Goal: Navigation & Orientation: Find specific page/section

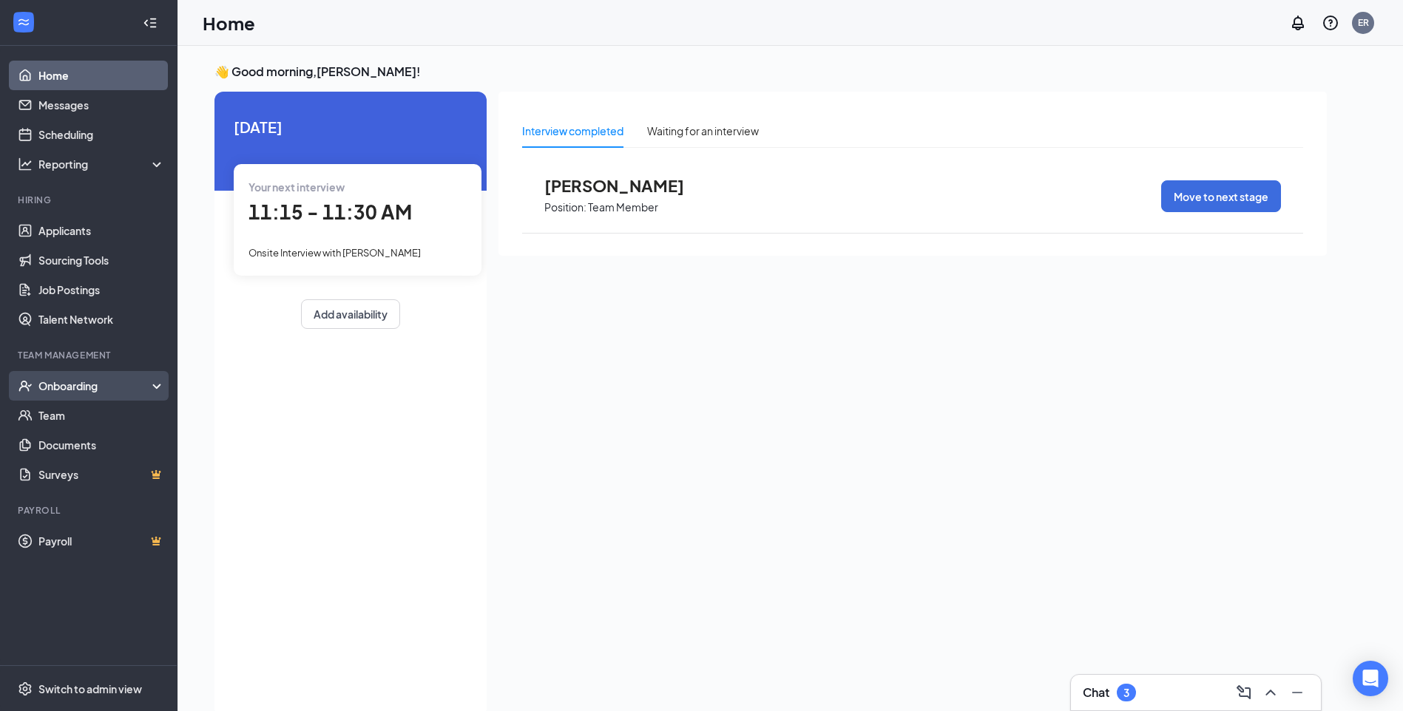
click at [88, 383] on div "Onboarding" at bounding box center [95, 386] width 114 height 15
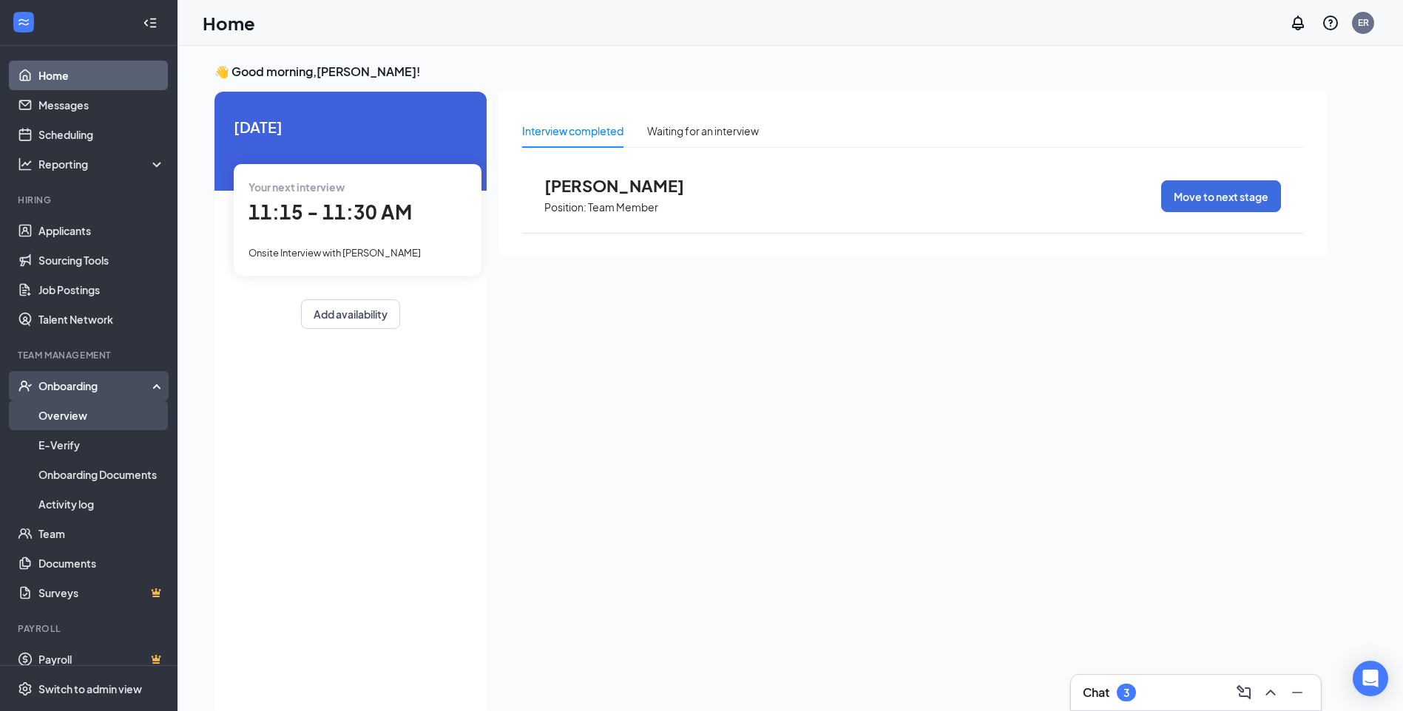
click at [75, 416] on link "Overview" at bounding box center [101, 416] width 126 height 30
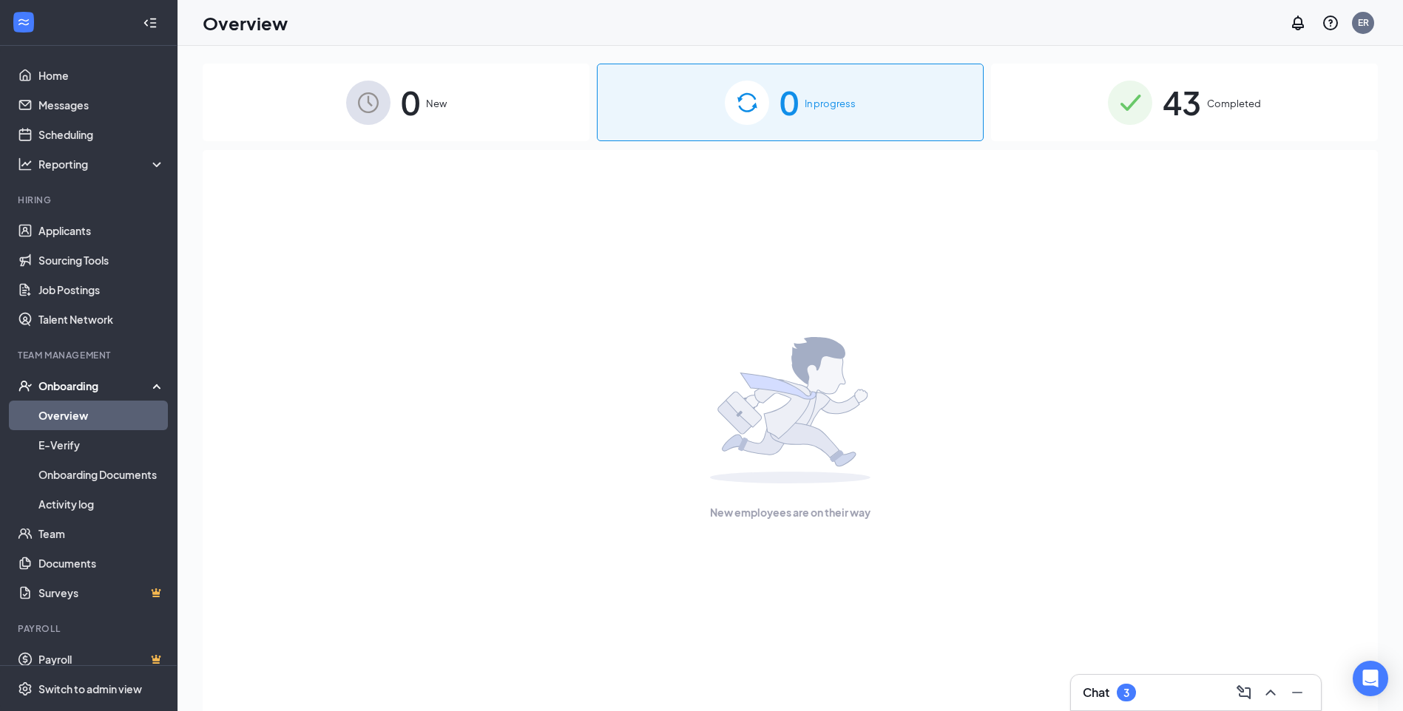
click at [92, 387] on div "Onboarding" at bounding box center [95, 386] width 114 height 15
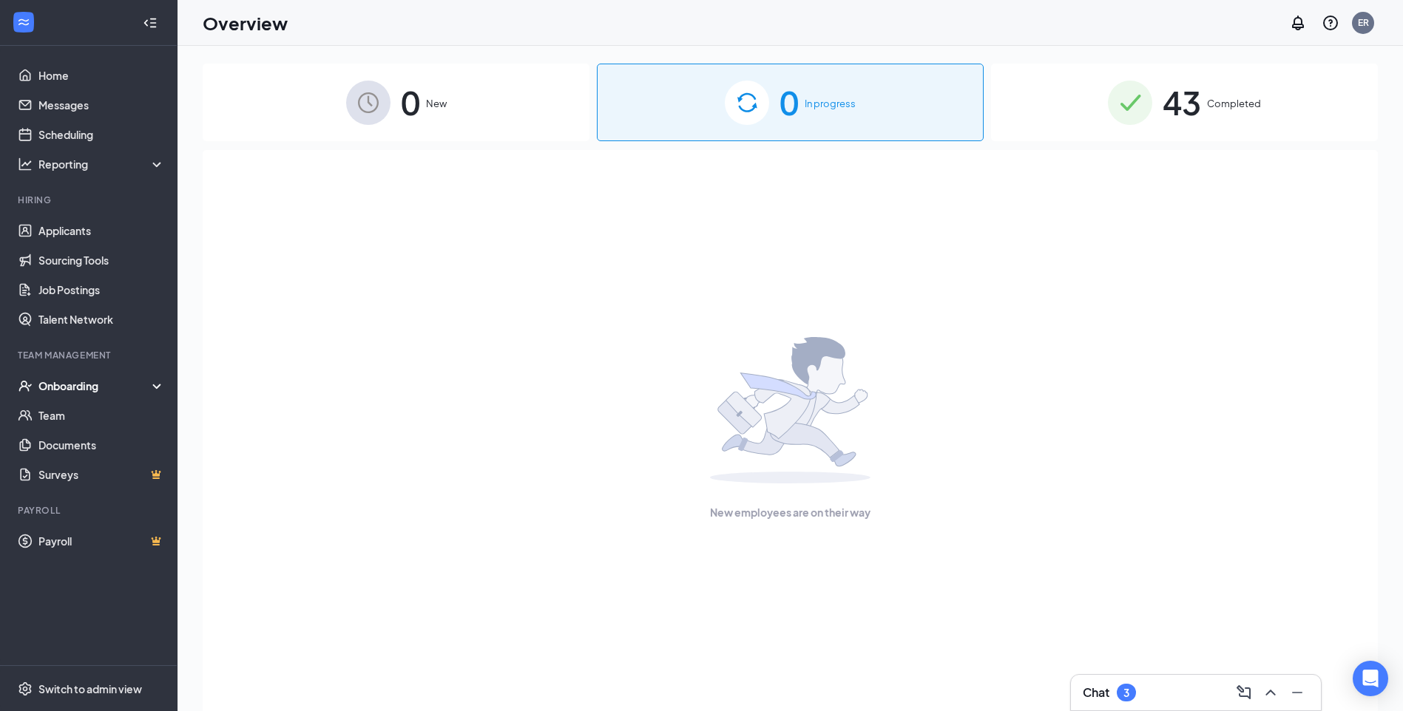
click at [156, 382] on div "Onboarding" at bounding box center [88, 386] width 177 height 30
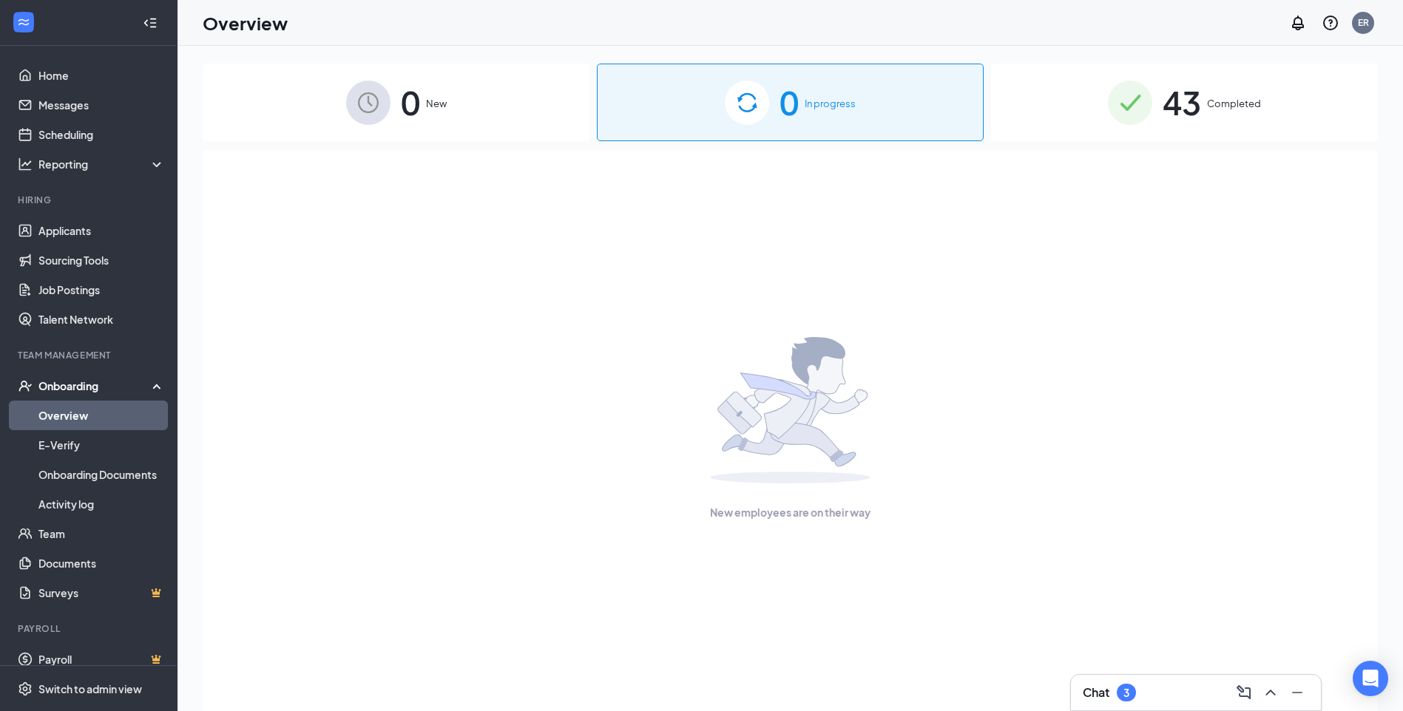
click at [86, 412] on link "Overview" at bounding box center [101, 416] width 126 height 30
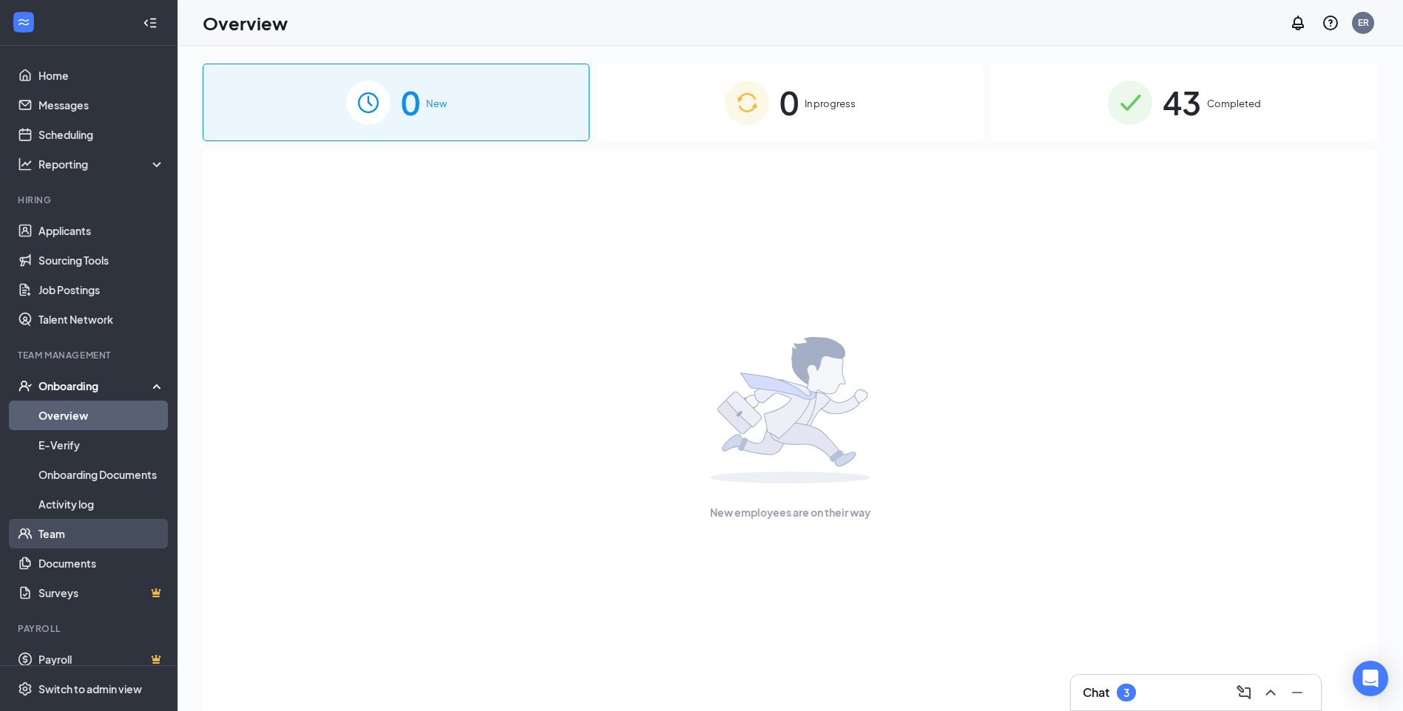
click at [55, 525] on link "Team" at bounding box center [101, 534] width 126 height 30
